Goal: Transaction & Acquisition: Subscribe to service/newsletter

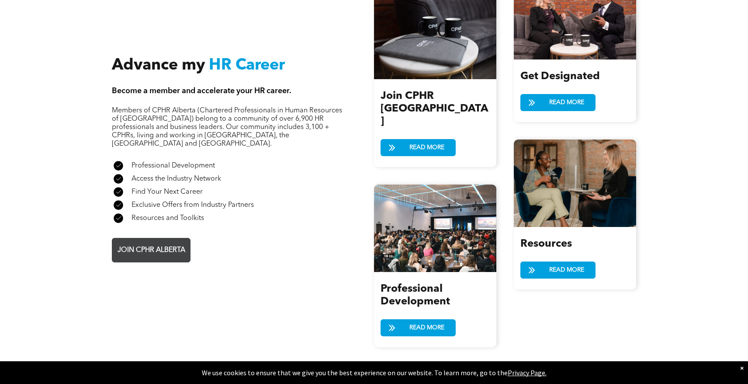
scroll to position [1065, 0]
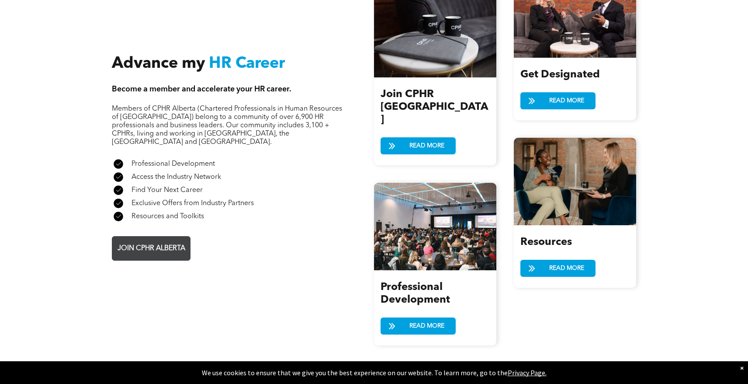
click at [153, 239] on link "JOIN CPHR ALBERTA" at bounding box center [151, 248] width 79 height 24
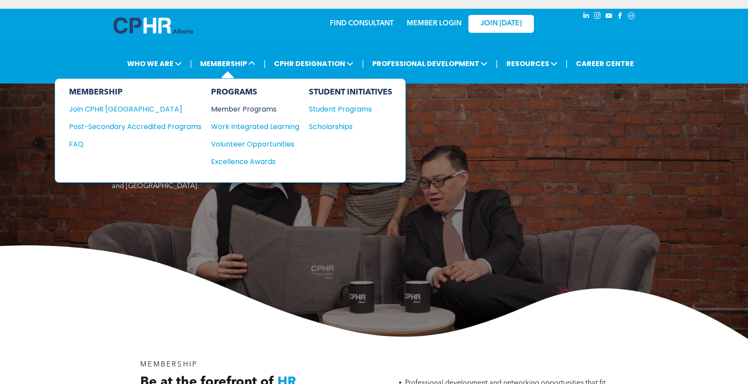
click at [219, 107] on div "Member Programs" at bounding box center [251, 109] width 80 height 11
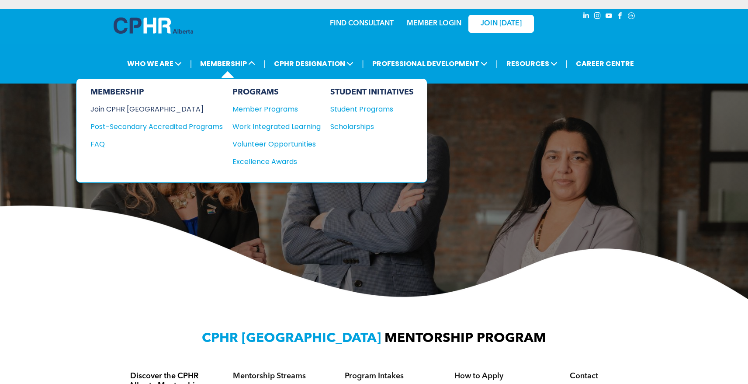
click at [141, 106] on div "Join CPHR [GEOGRAPHIC_DATA]" at bounding box center [149, 109] width 119 height 11
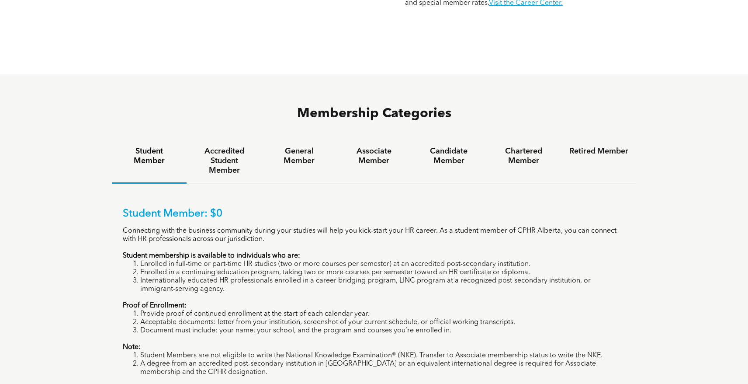
scroll to position [524, 0]
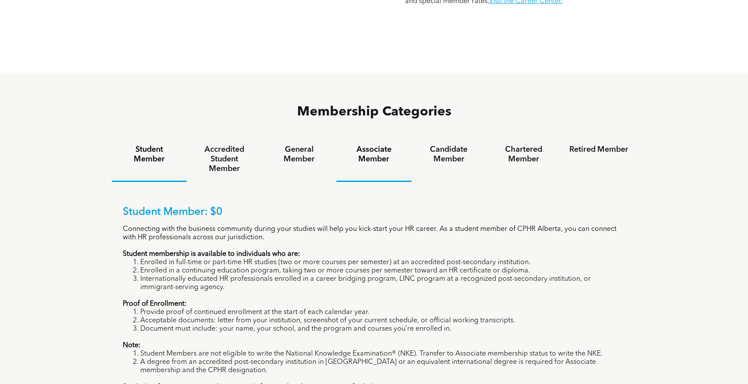
click at [378, 145] on h4 "Associate Member" at bounding box center [373, 154] width 59 height 19
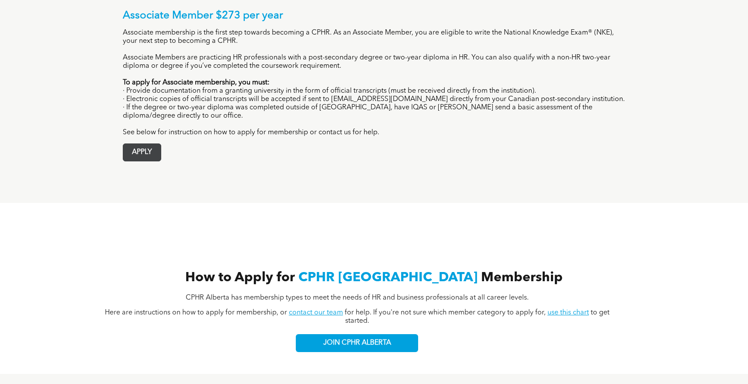
scroll to position [722, 0]
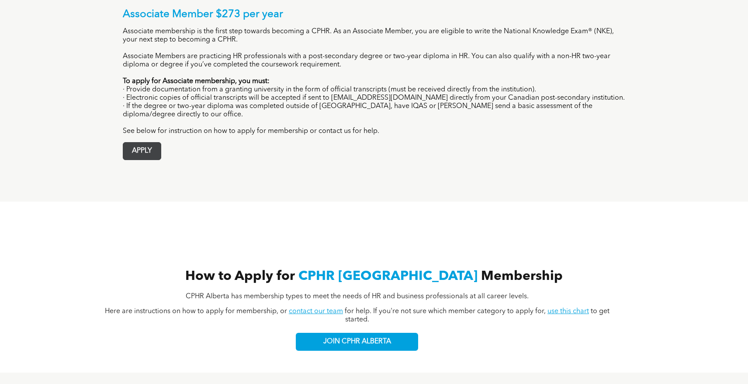
click at [137, 142] on span "APPLY" at bounding box center [142, 150] width 38 height 17
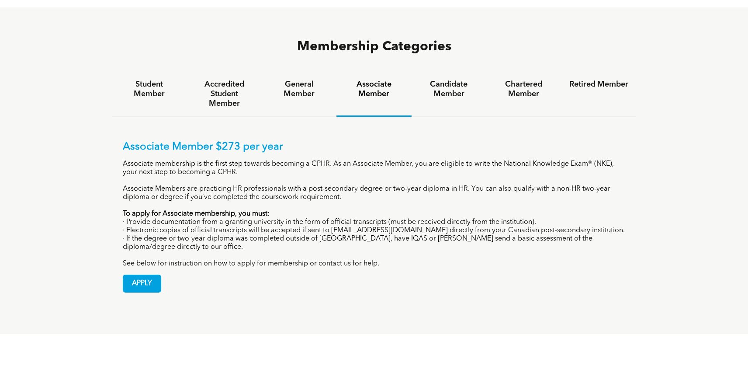
scroll to position [590, 0]
click at [443, 79] on h4 "Candidate Member" at bounding box center [448, 88] width 59 height 19
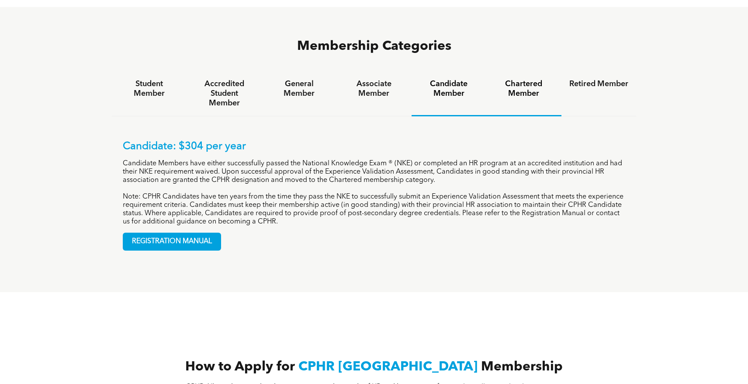
click at [516, 79] on h4 "Chartered Member" at bounding box center [523, 88] width 59 height 19
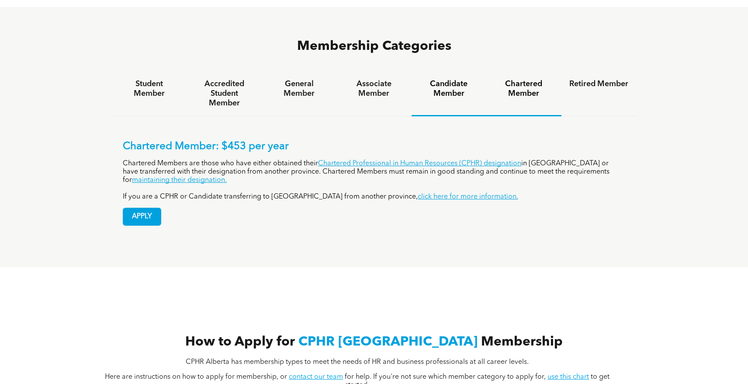
click at [449, 79] on h4 "Candidate Member" at bounding box center [448, 88] width 59 height 19
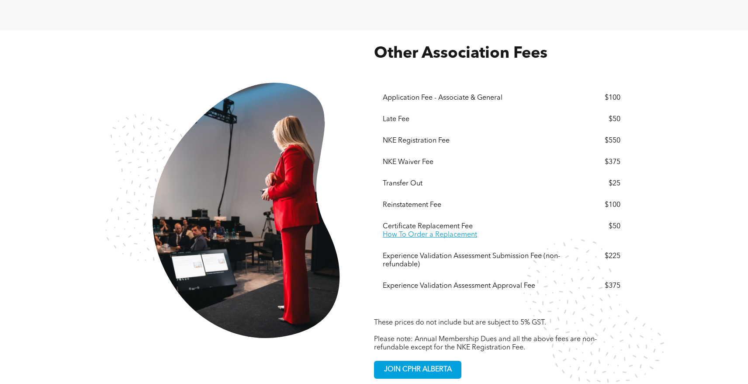
scroll to position [1491, 0]
